Goal: Transaction & Acquisition: Purchase product/service

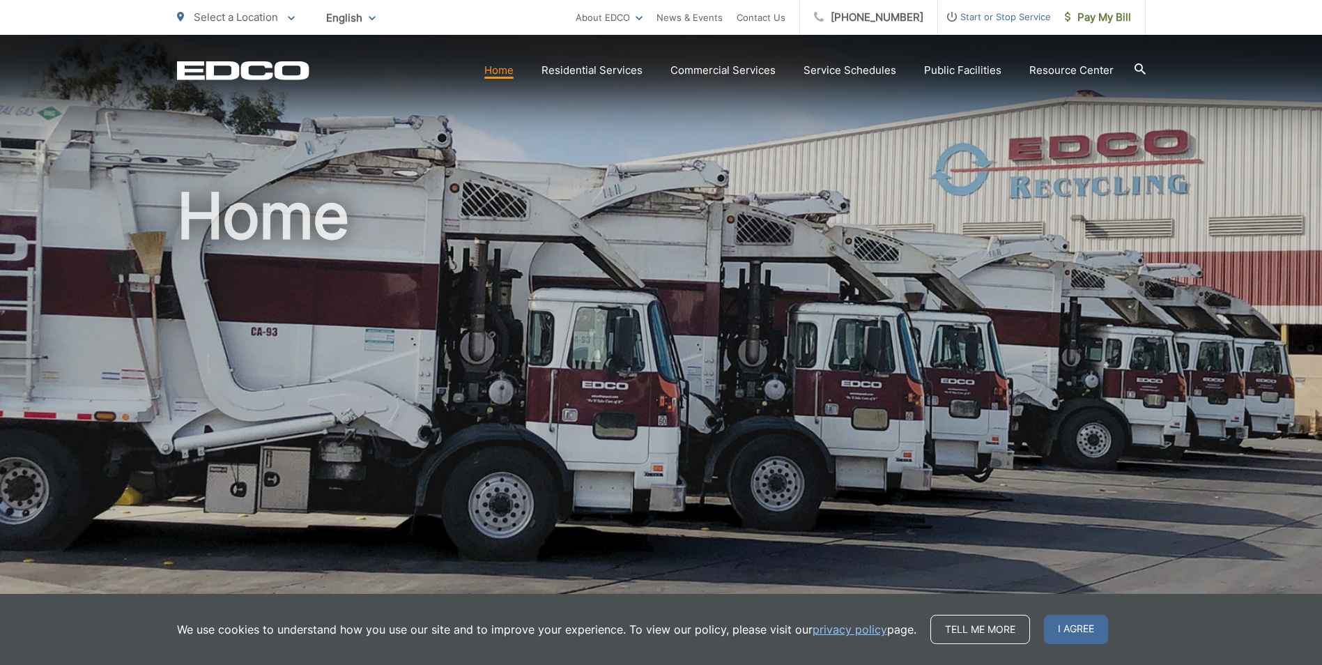
click at [1103, 17] on span "Pay My Bill" at bounding box center [1098, 17] width 66 height 17
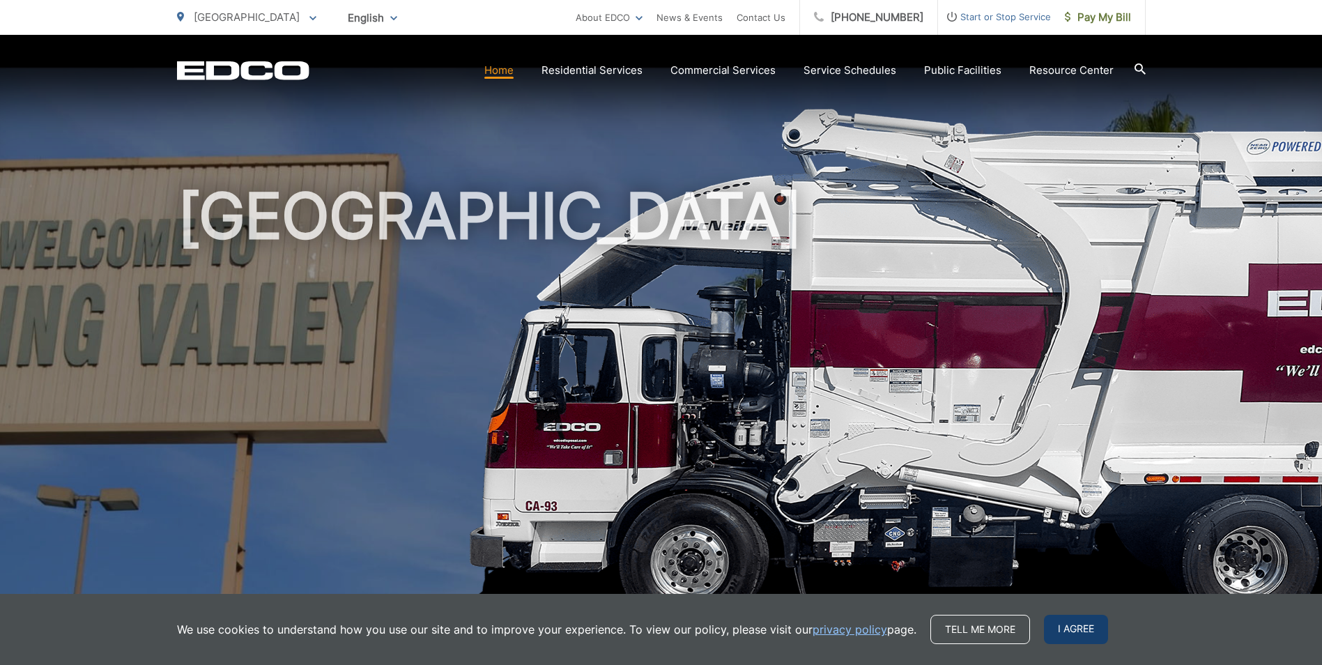
click at [1064, 631] on span "I agree" at bounding box center [1076, 629] width 64 height 29
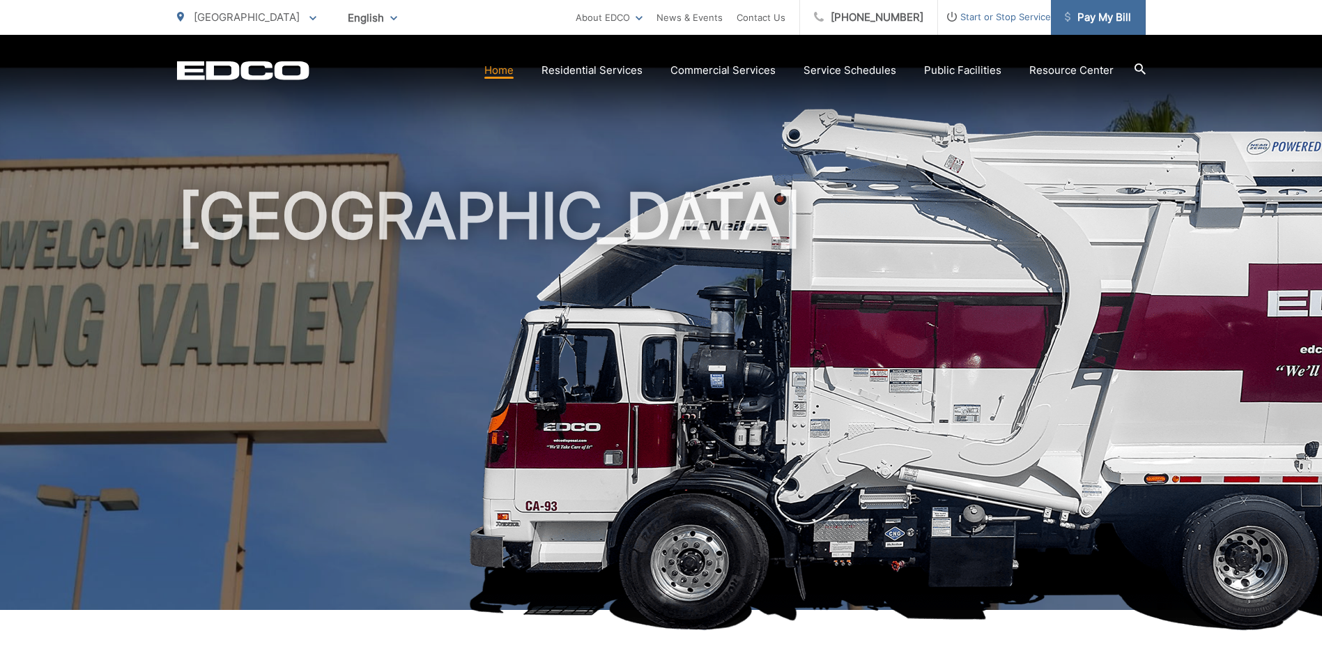
click at [1098, 9] on span "Pay My Bill" at bounding box center [1098, 17] width 66 height 17
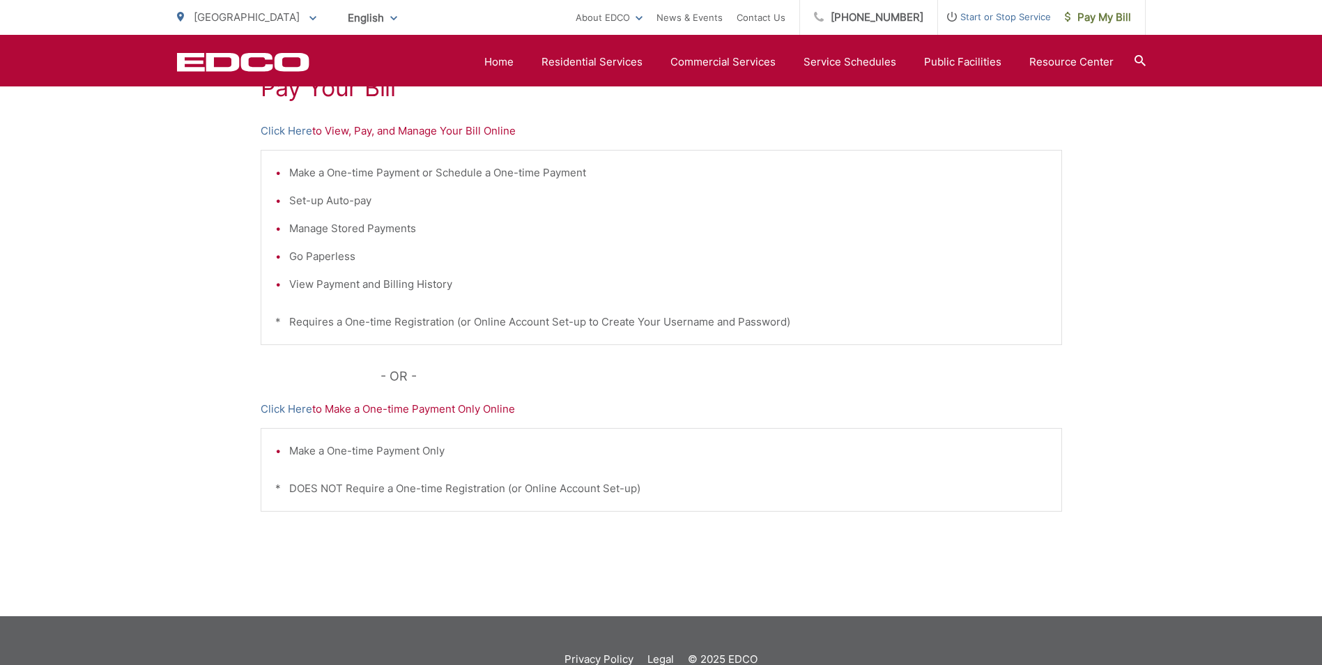
scroll to position [256, 0]
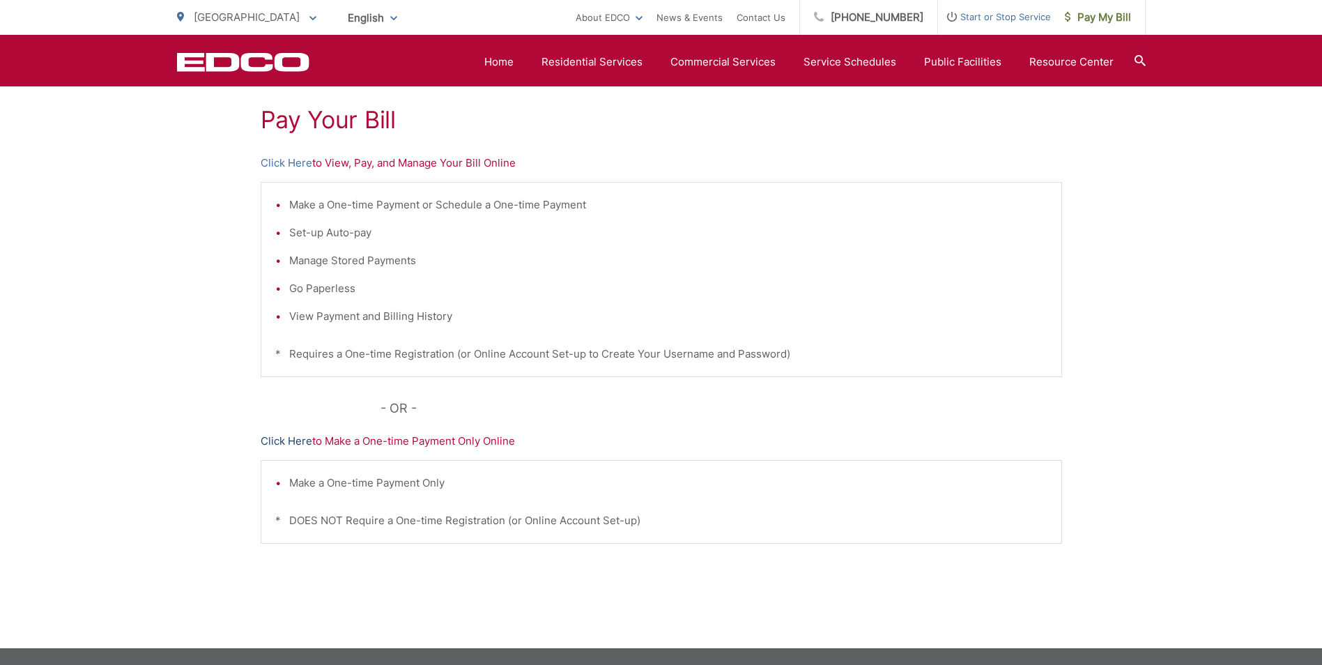
click at [283, 440] on link "Click Here" at bounding box center [287, 441] width 52 height 17
